Goal: Information Seeking & Learning: Learn about a topic

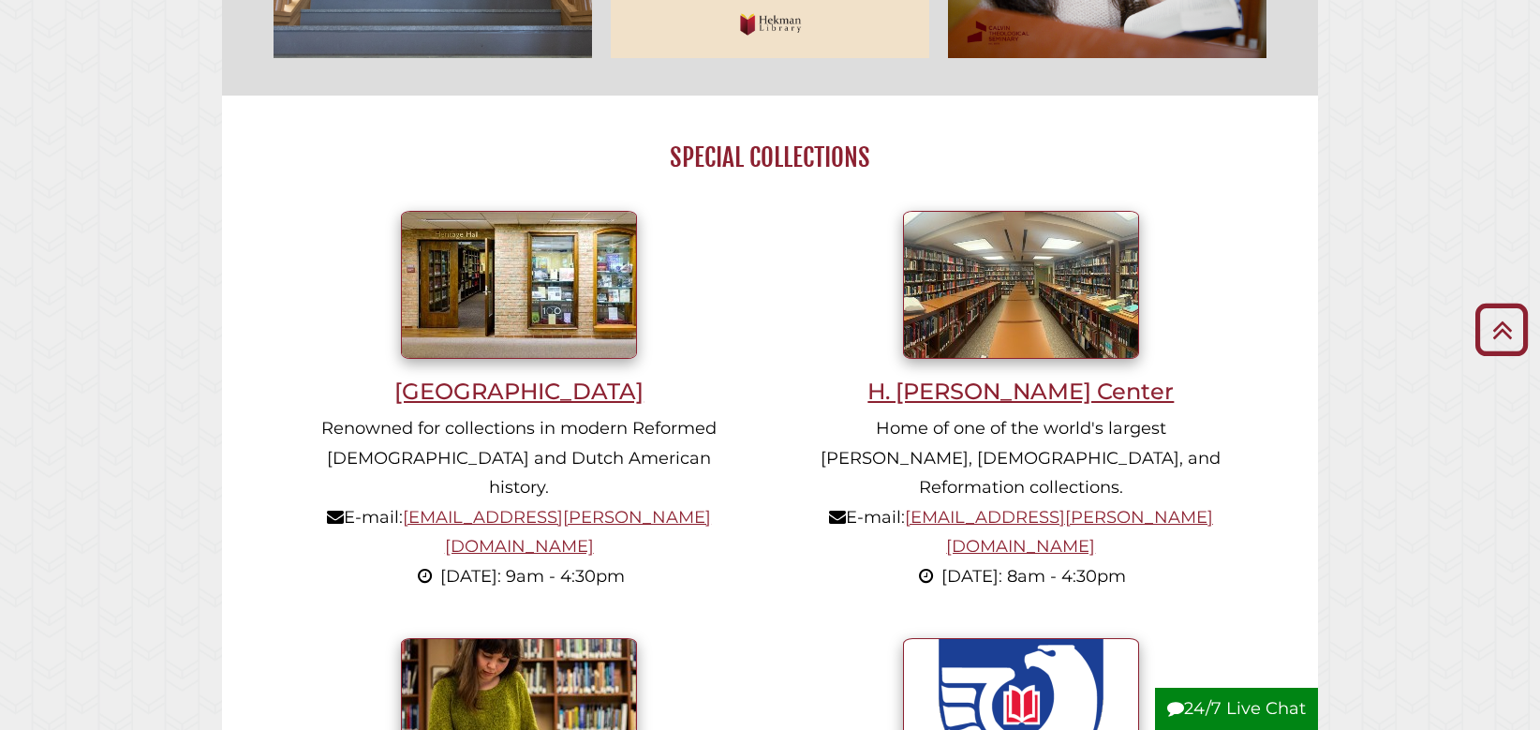
scroll to position [1140, 0]
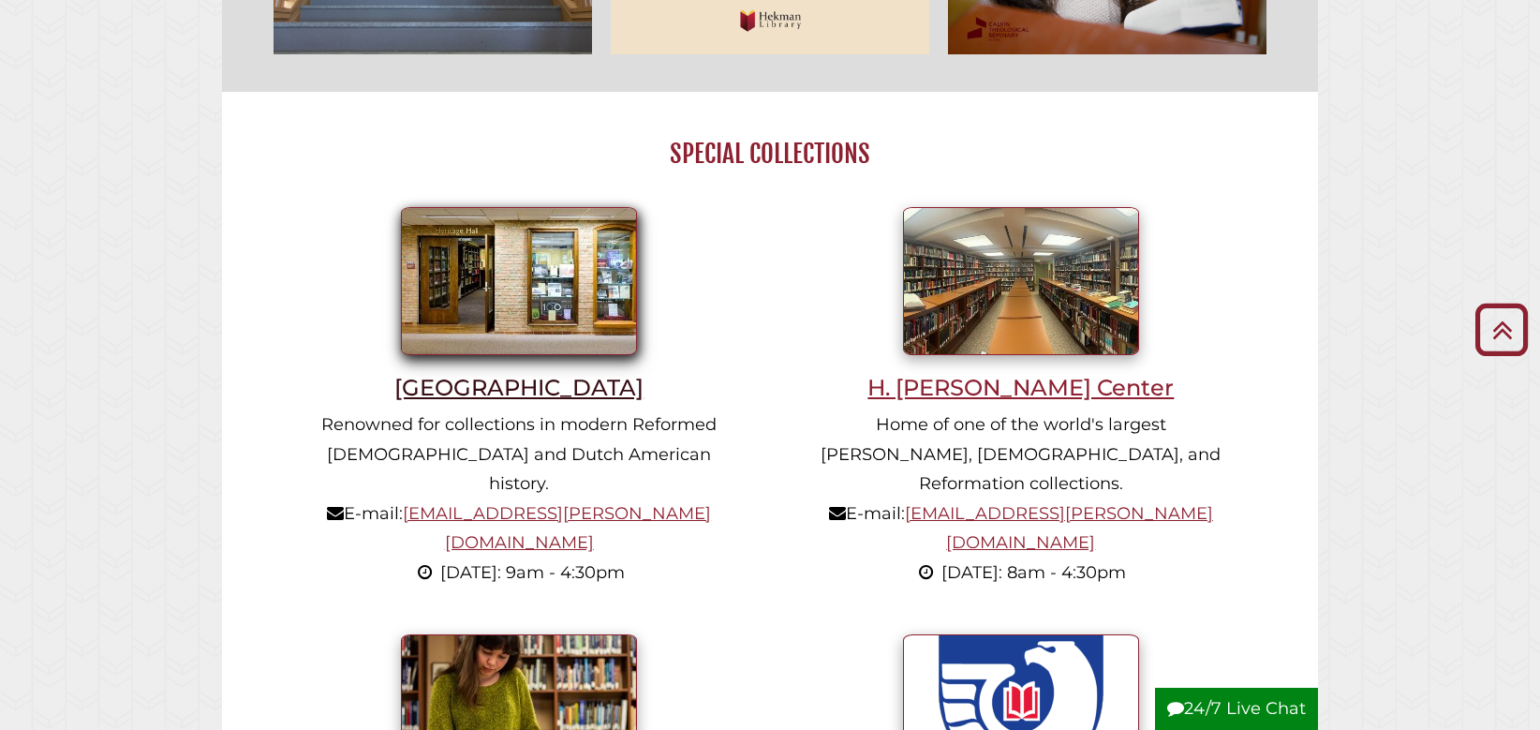
click at [489, 392] on h3 "[GEOGRAPHIC_DATA]" at bounding box center [519, 387] width 440 height 27
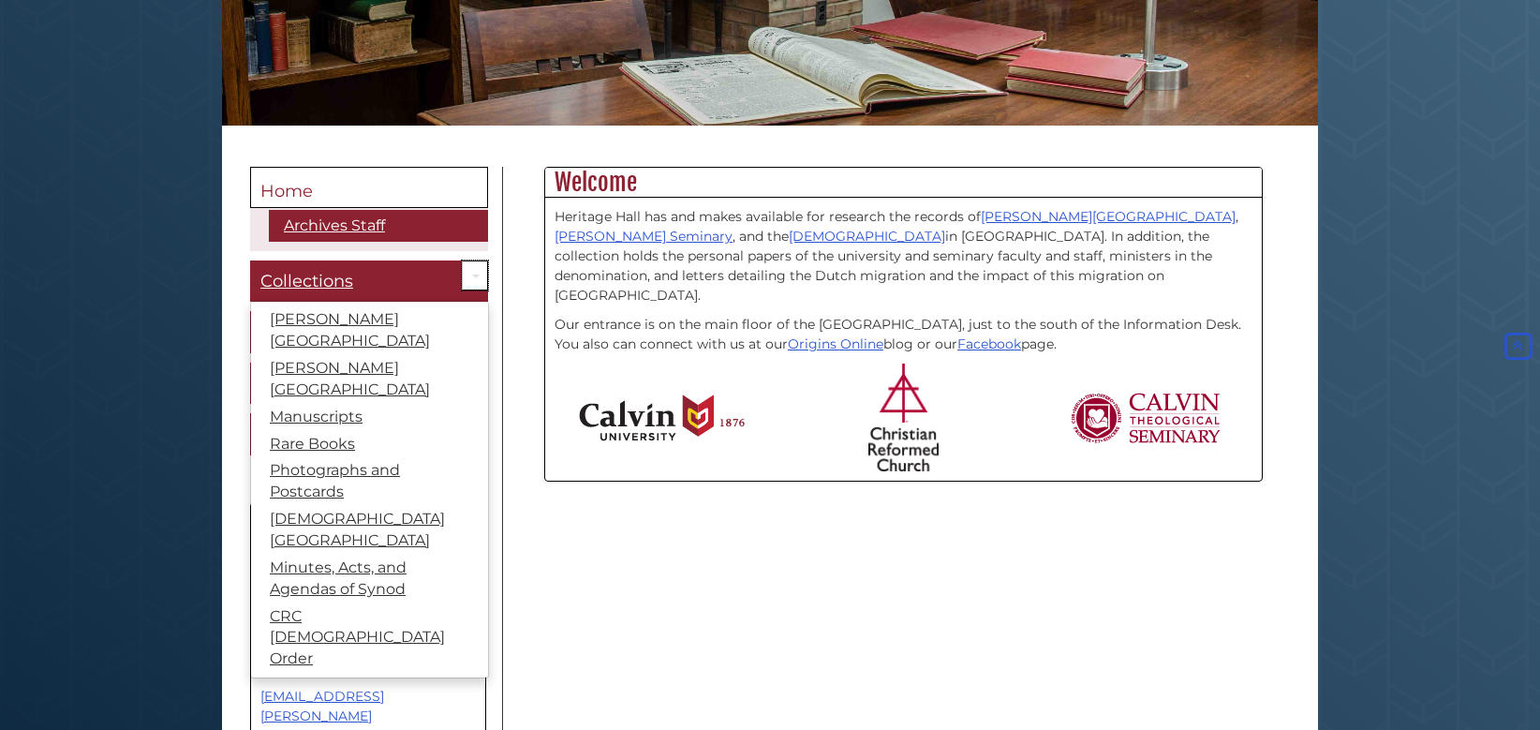
scroll to position [414, 0]
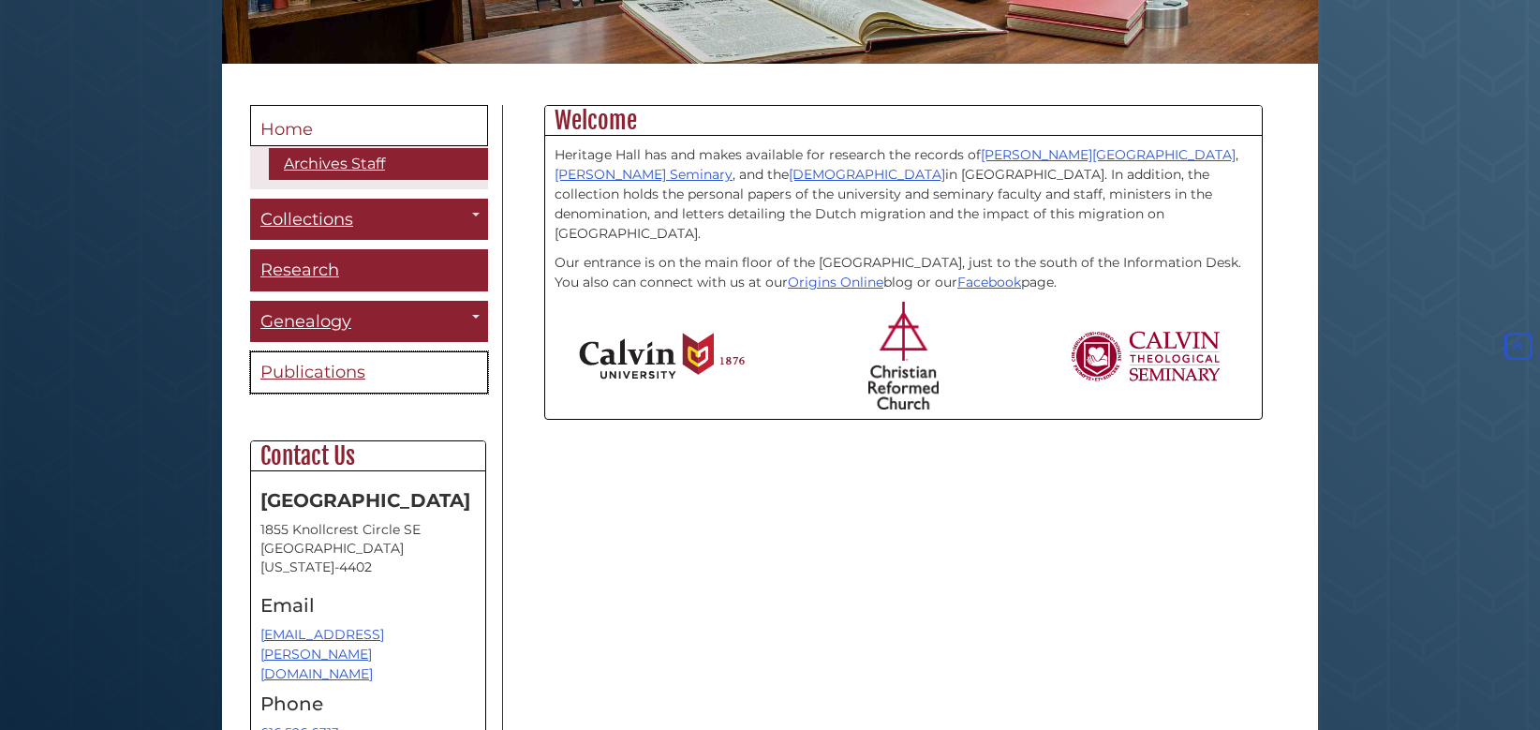
click at [298, 371] on span "Publications" at bounding box center [312, 372] width 105 height 21
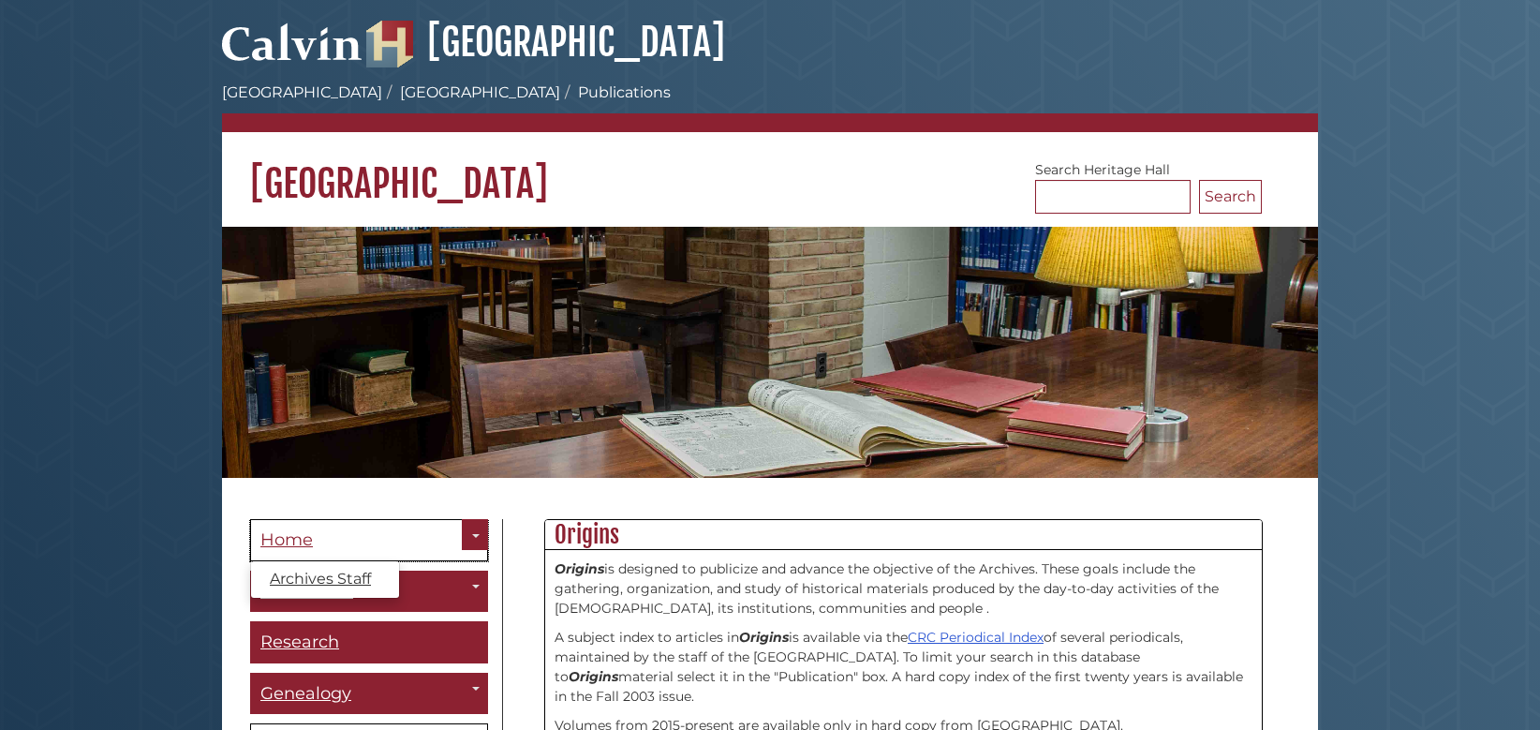
click at [302, 538] on span "Home" at bounding box center [286, 539] width 52 height 21
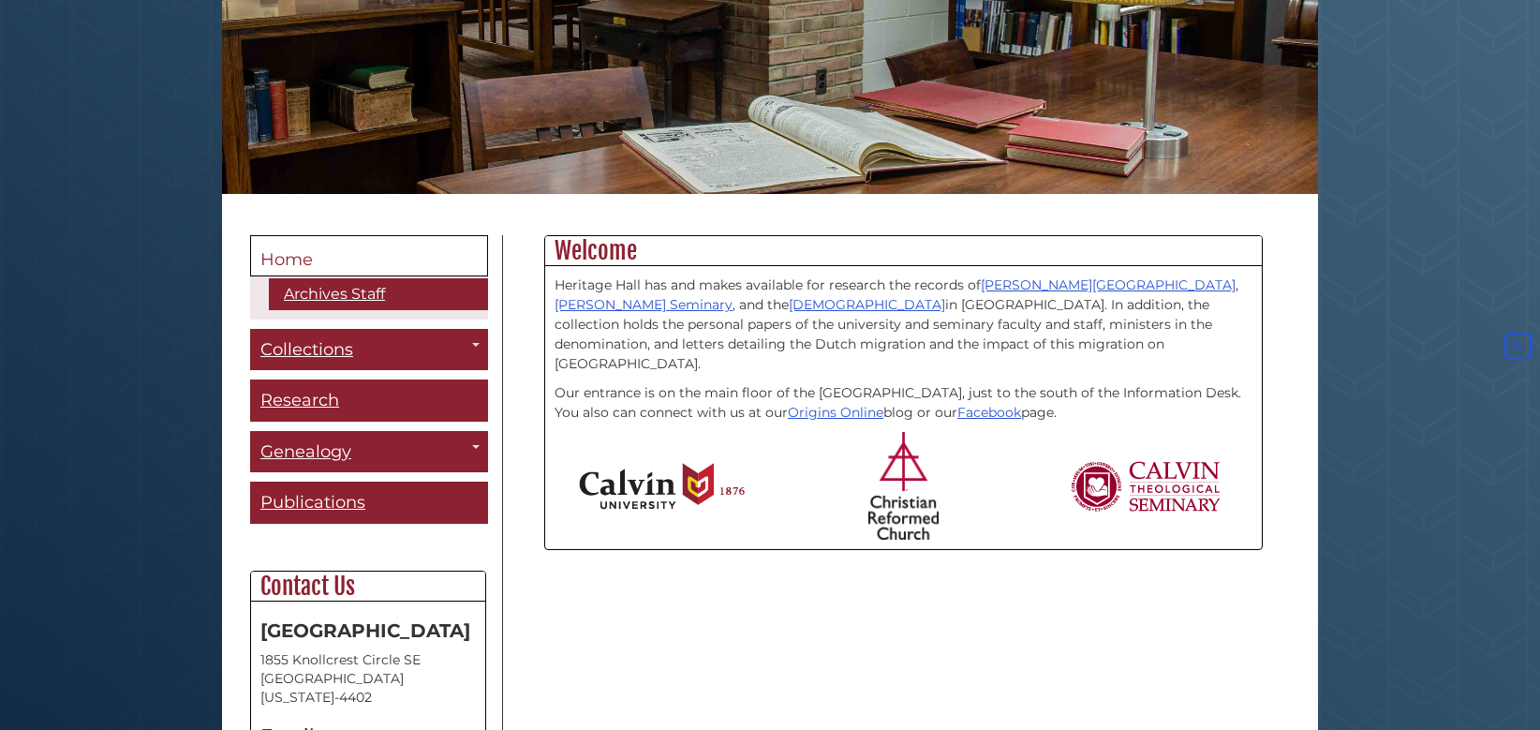
scroll to position [288, 0]
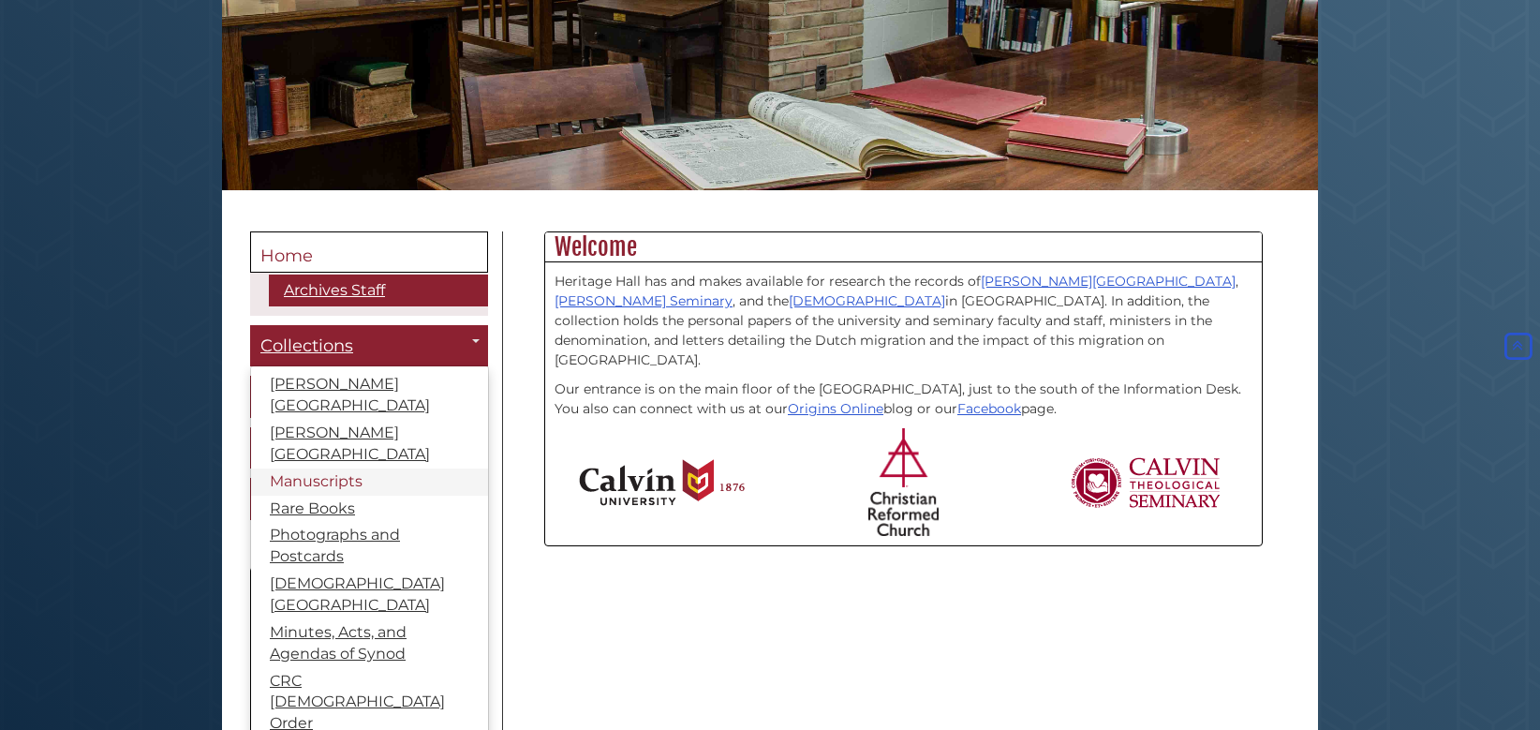
click at [338, 468] on link "Manuscripts" at bounding box center [369, 481] width 237 height 27
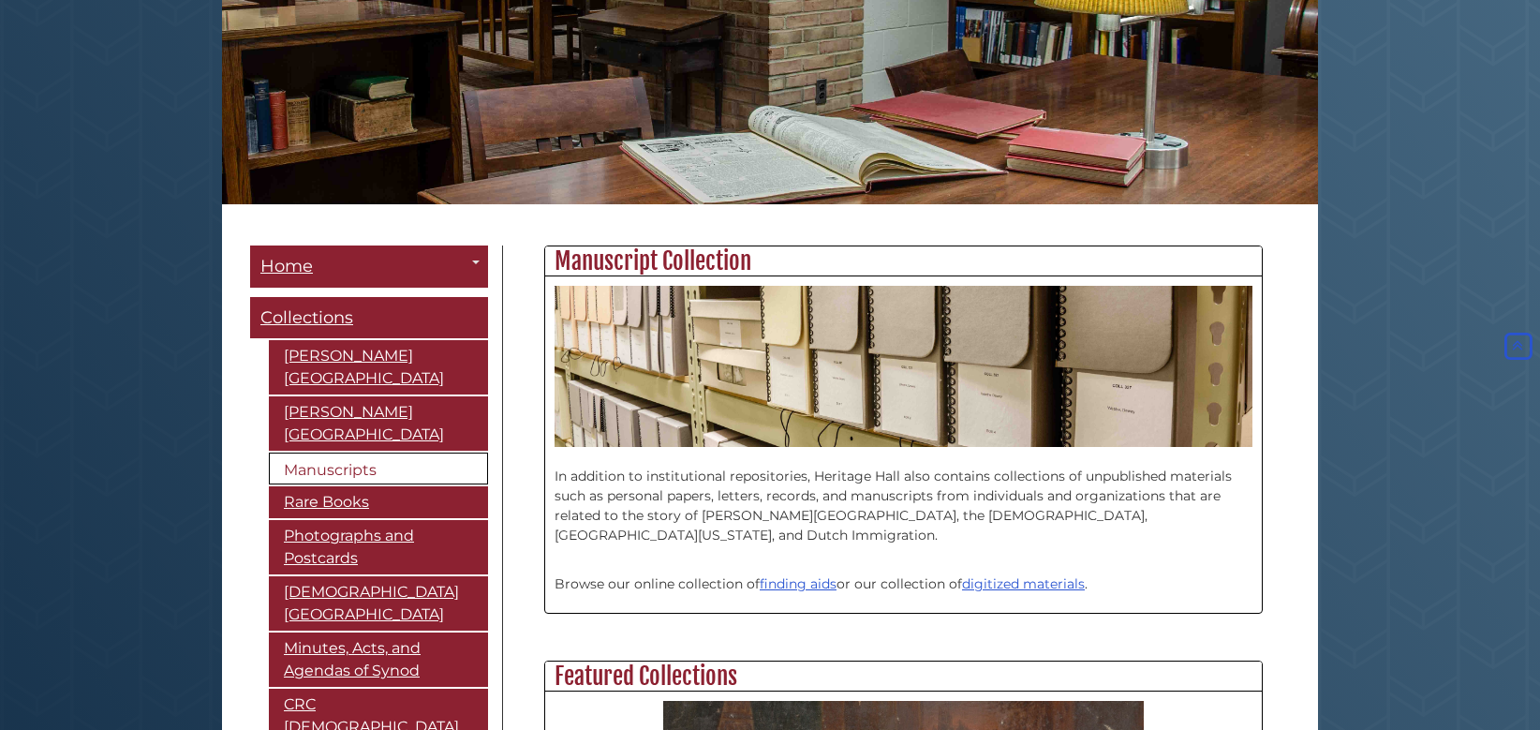
scroll to position [310, 0]
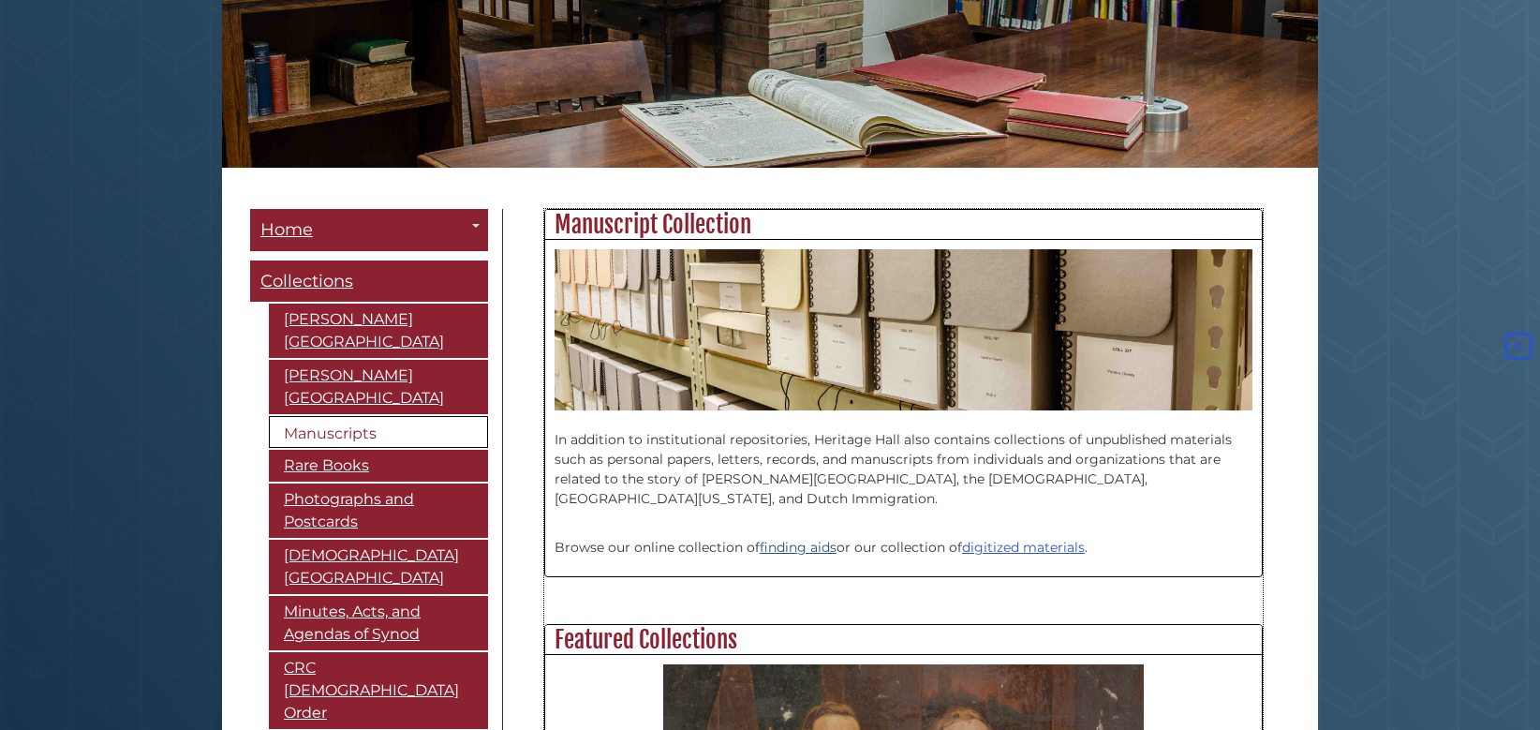
click at [812, 547] on link "finding aids" at bounding box center [798, 547] width 77 height 17
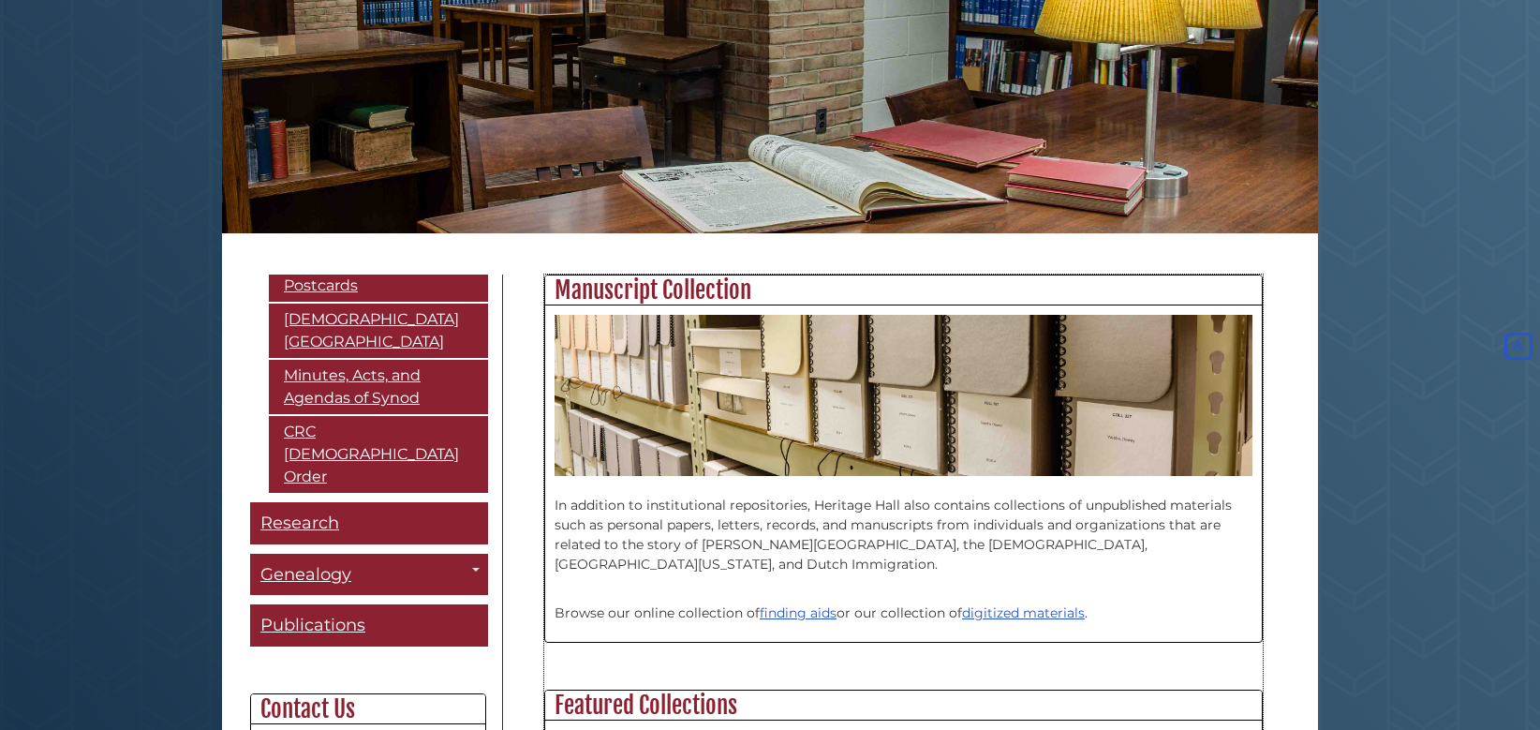
scroll to position [433, 0]
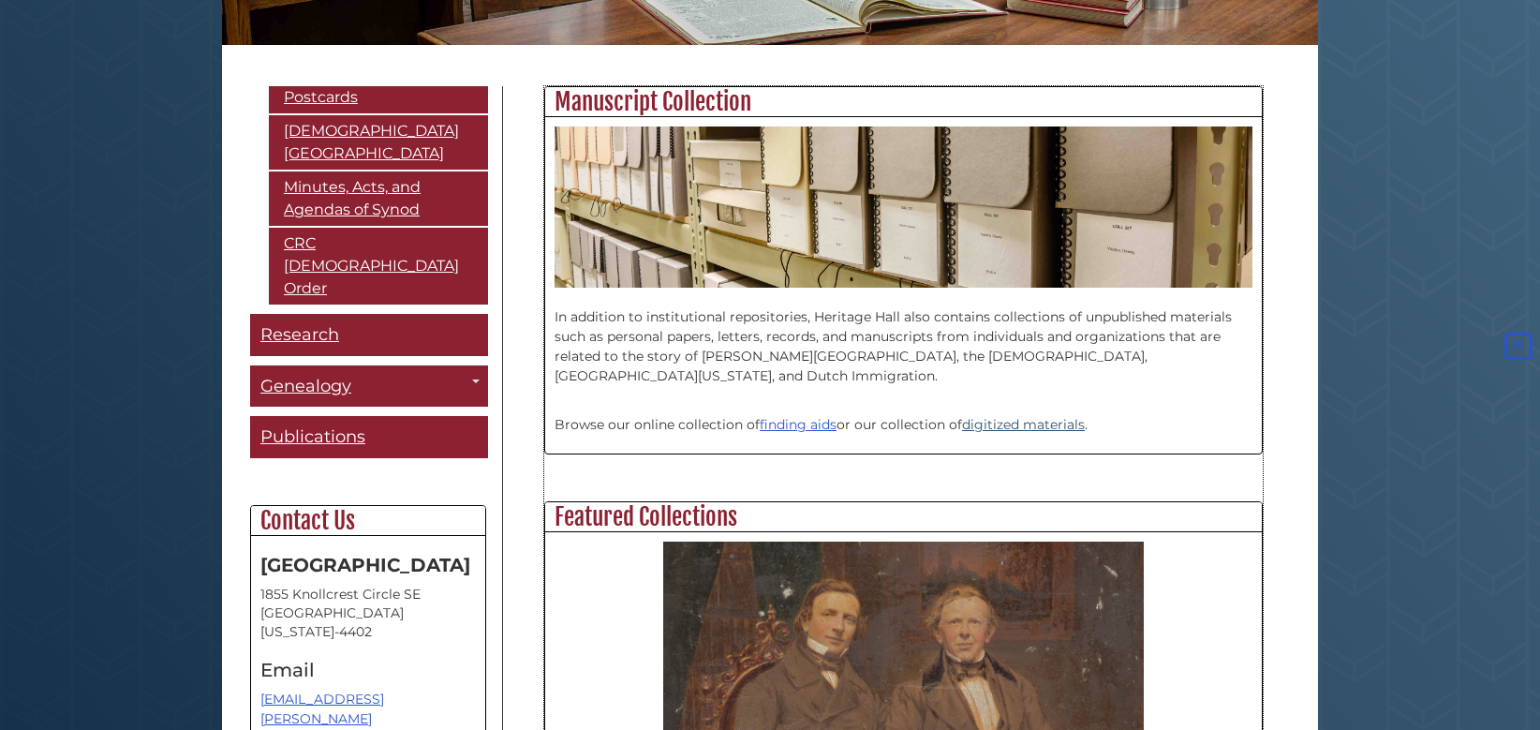
click at [1040, 426] on link "digitized materials" at bounding box center [1023, 424] width 123 height 17
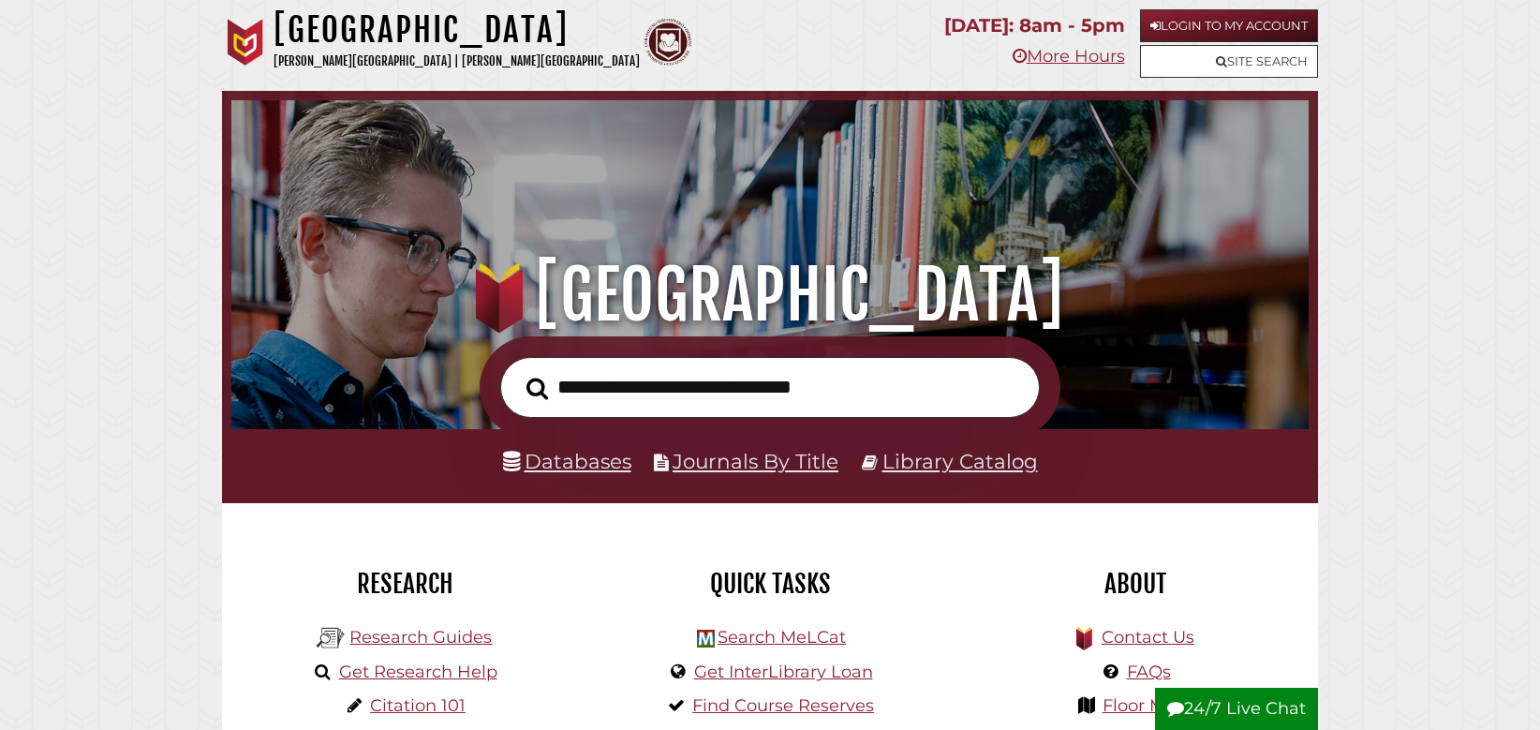
scroll to position [356, 1068]
click at [1080, 55] on link "More Hours" at bounding box center [1069, 56] width 112 height 21
